Goal: Task Accomplishment & Management: Use online tool/utility

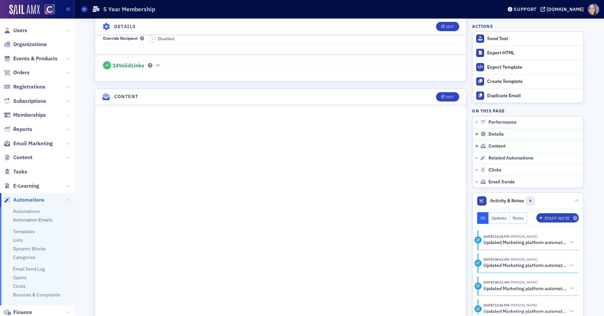
scroll to position [228, 0]
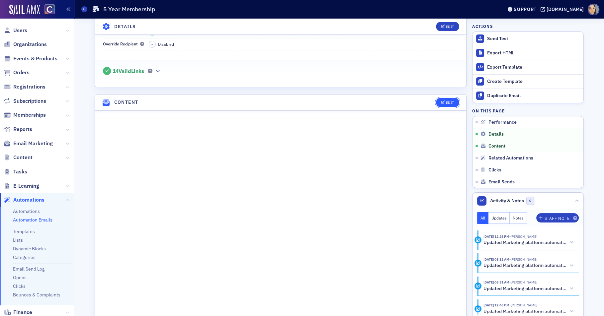
click at [454, 101] on div "Edit" at bounding box center [450, 103] width 8 height 4
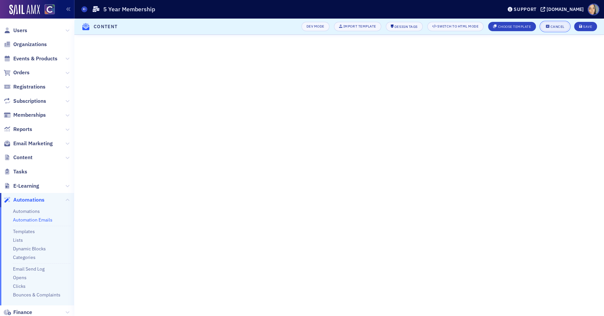
click at [551, 24] on button "Cancel" at bounding box center [554, 26] width 29 height 9
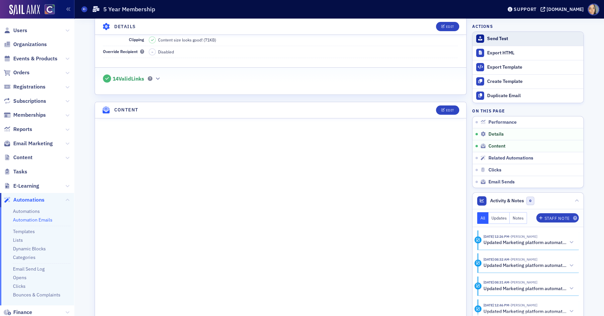
click at [493, 36] on div "Send Test" at bounding box center [533, 39] width 93 height 6
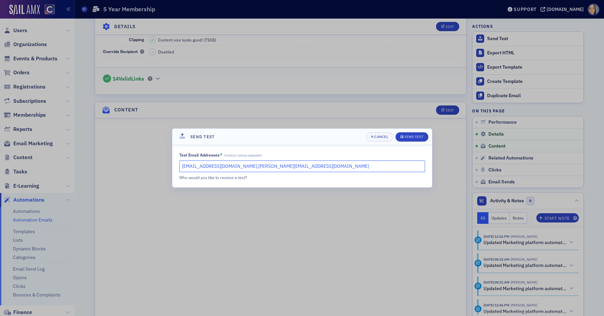
click at [285, 164] on input "[EMAIL_ADDRESS][DOMAIN_NAME],[PERSON_NAME][EMAIL_ADDRESS][DOMAIN_NAME]" at bounding box center [302, 167] width 246 height 12
type input "[EMAIL_ADDRESS][DOMAIN_NAME]"
click at [412, 136] on div "Send Test" at bounding box center [413, 137] width 19 height 4
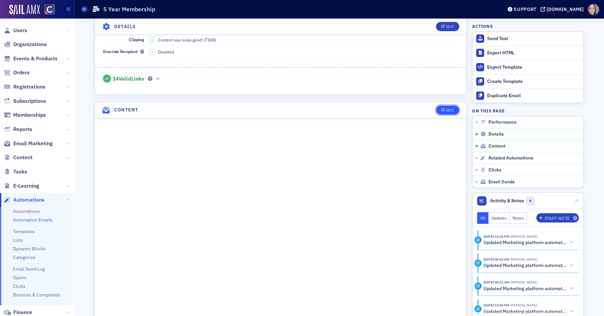
click at [449, 106] on button "Edit" at bounding box center [447, 110] width 23 height 9
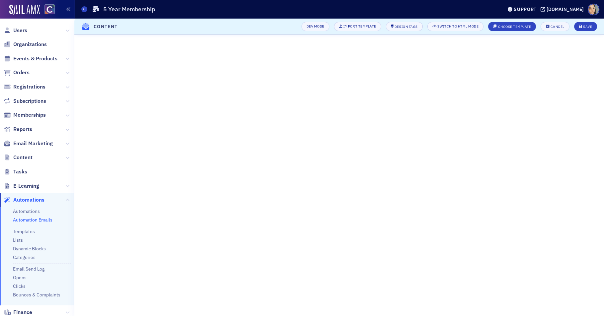
scroll to position [251, 0]
